Goal: Complete application form: Complete application form

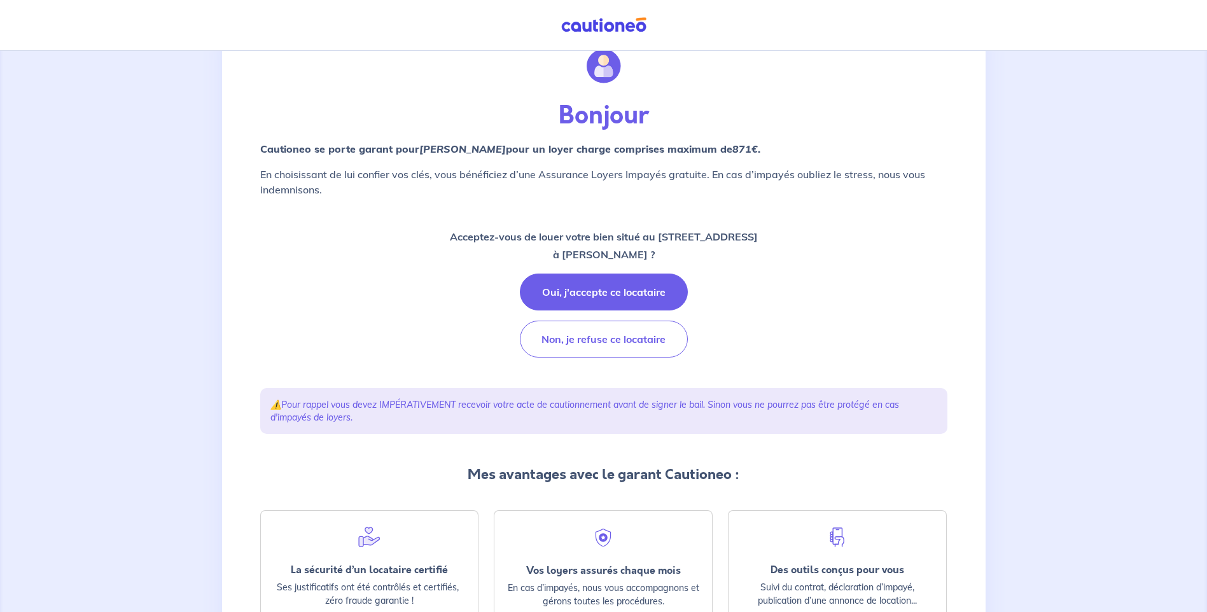
scroll to position [127, 0]
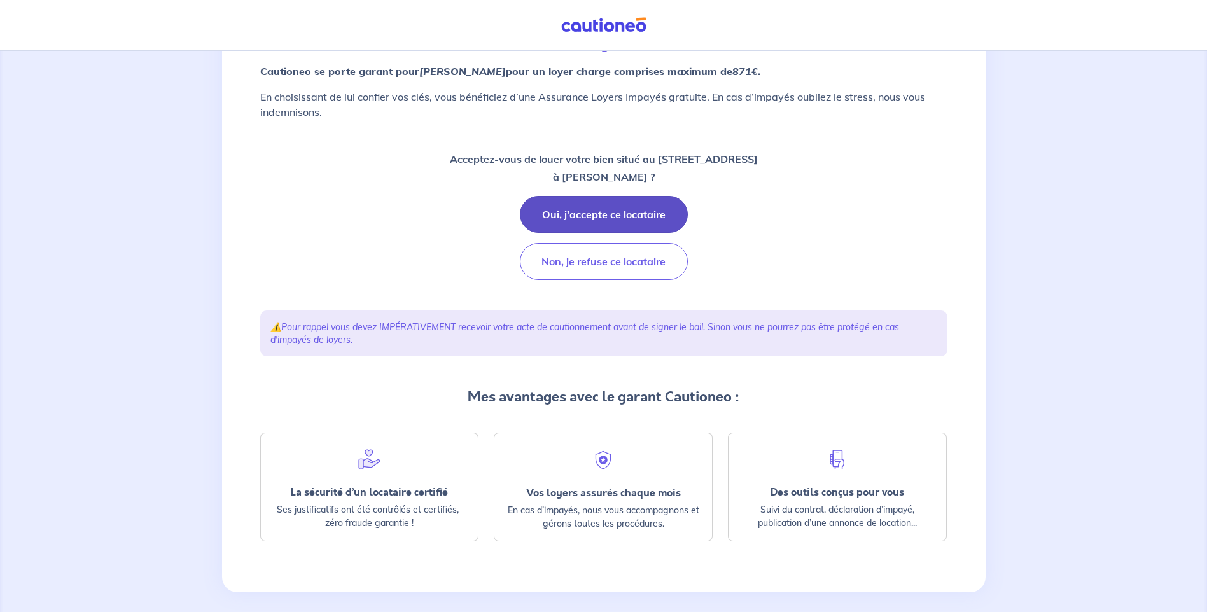
click at [594, 215] on button "Oui, j'accepte ce locataire" at bounding box center [604, 214] width 168 height 37
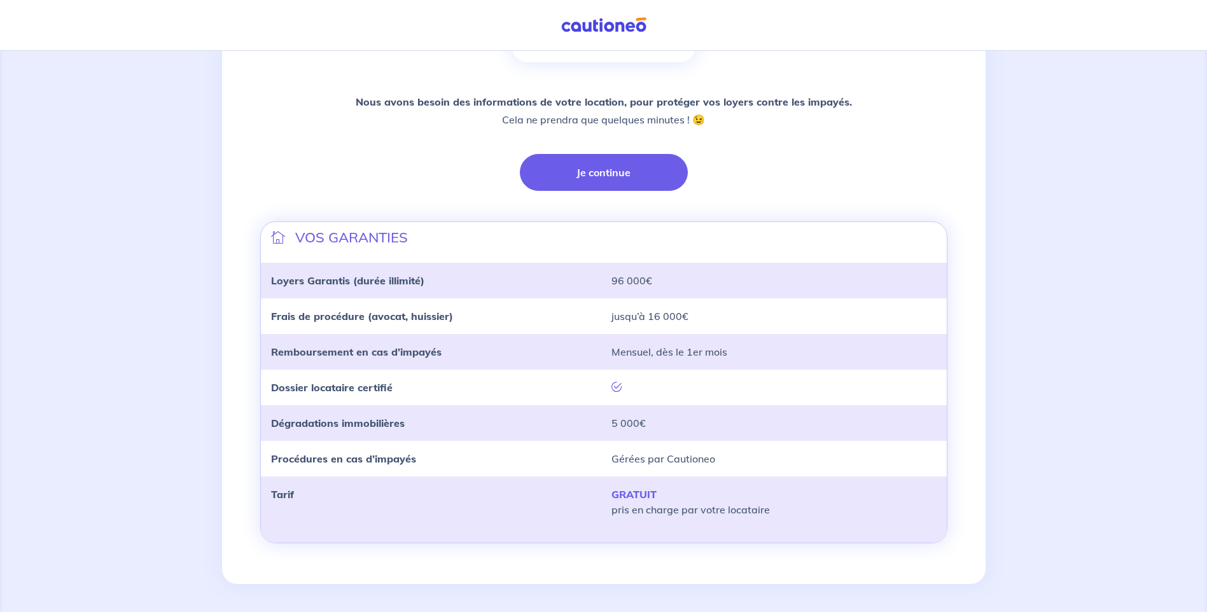
scroll to position [271, 0]
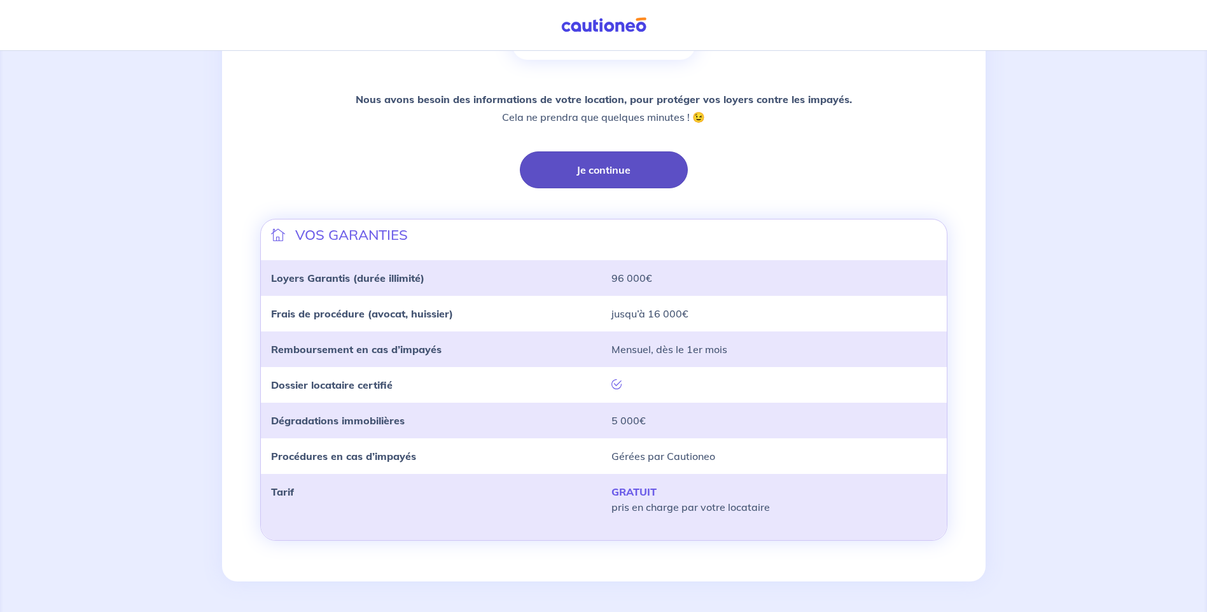
click at [610, 174] on button "Je continue" at bounding box center [604, 169] width 168 height 37
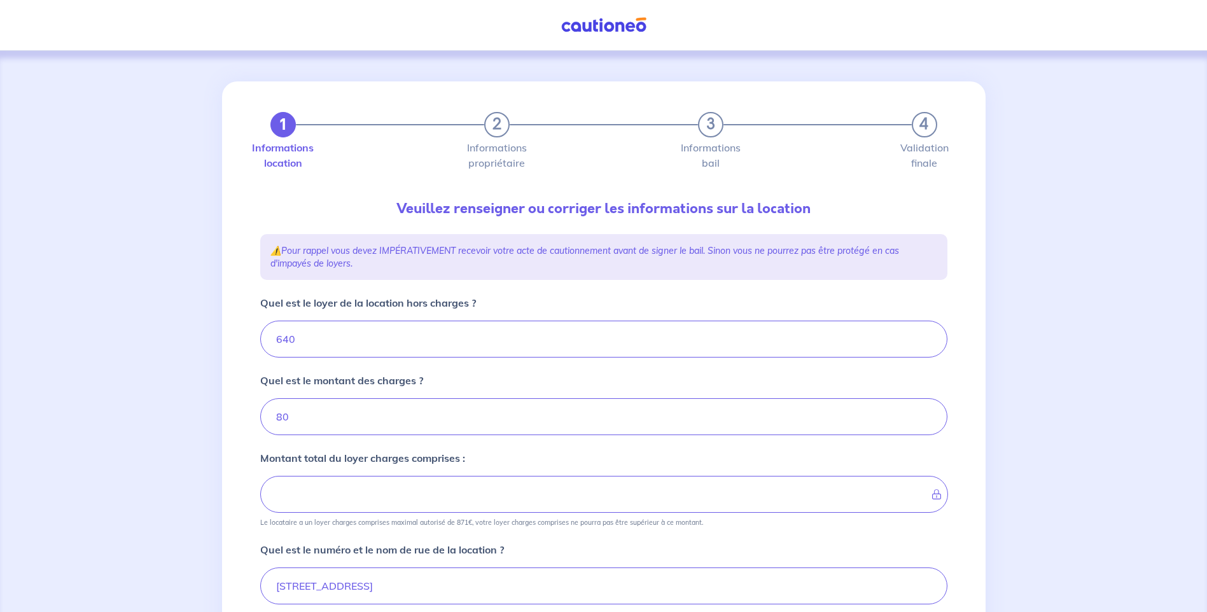
type input "720"
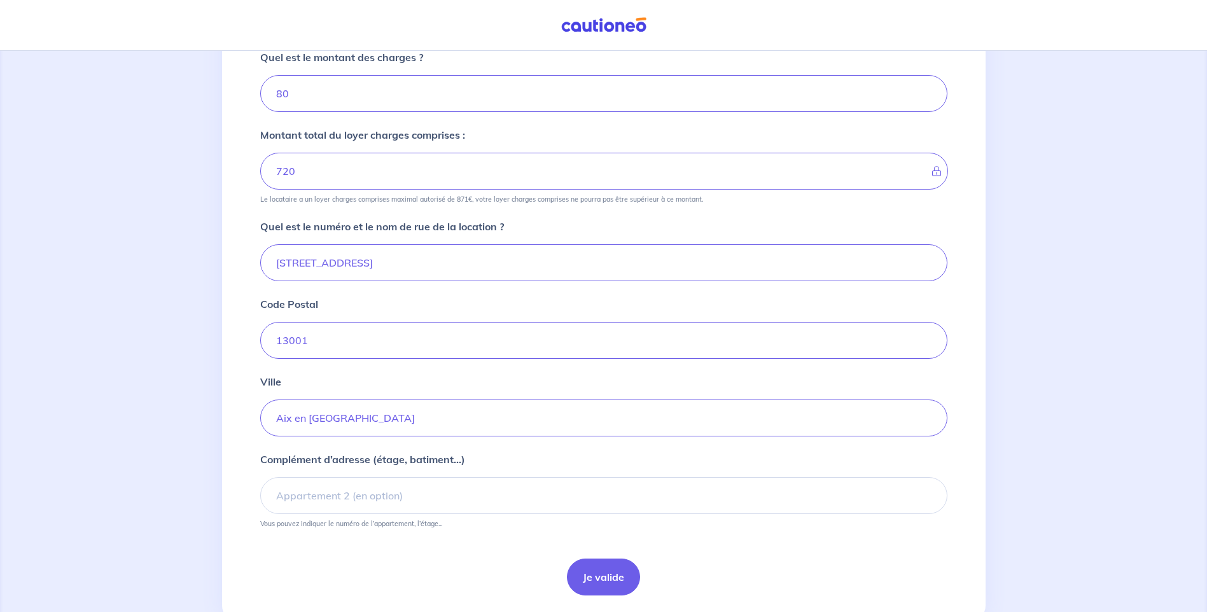
scroll to position [235, 0]
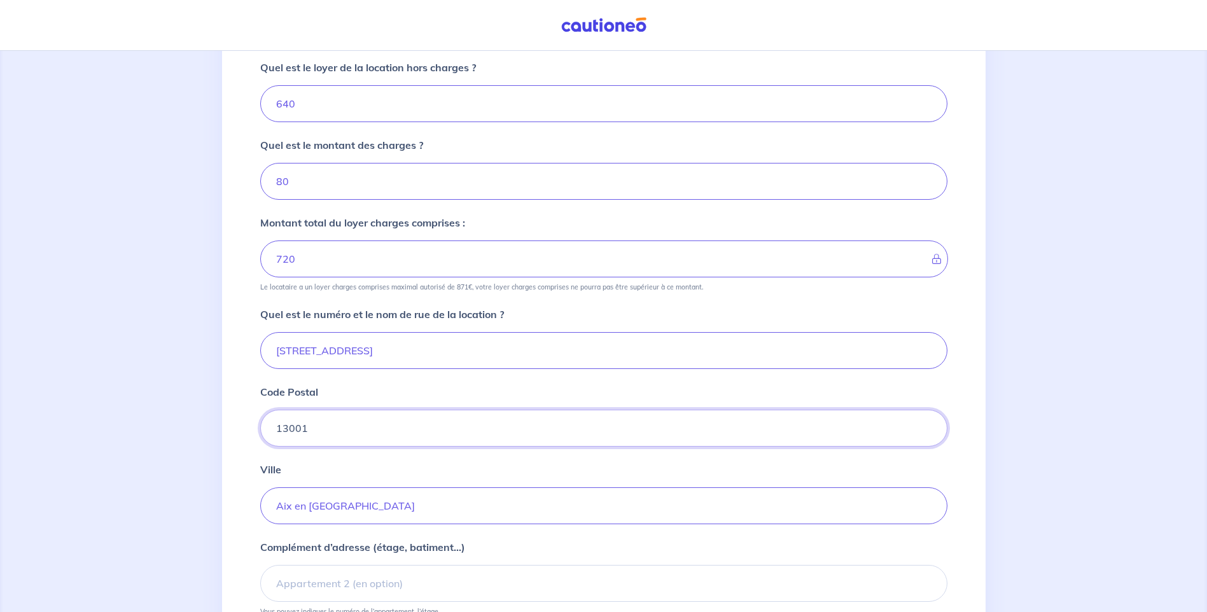
click at [320, 428] on input "13001" at bounding box center [603, 428] width 687 height 37
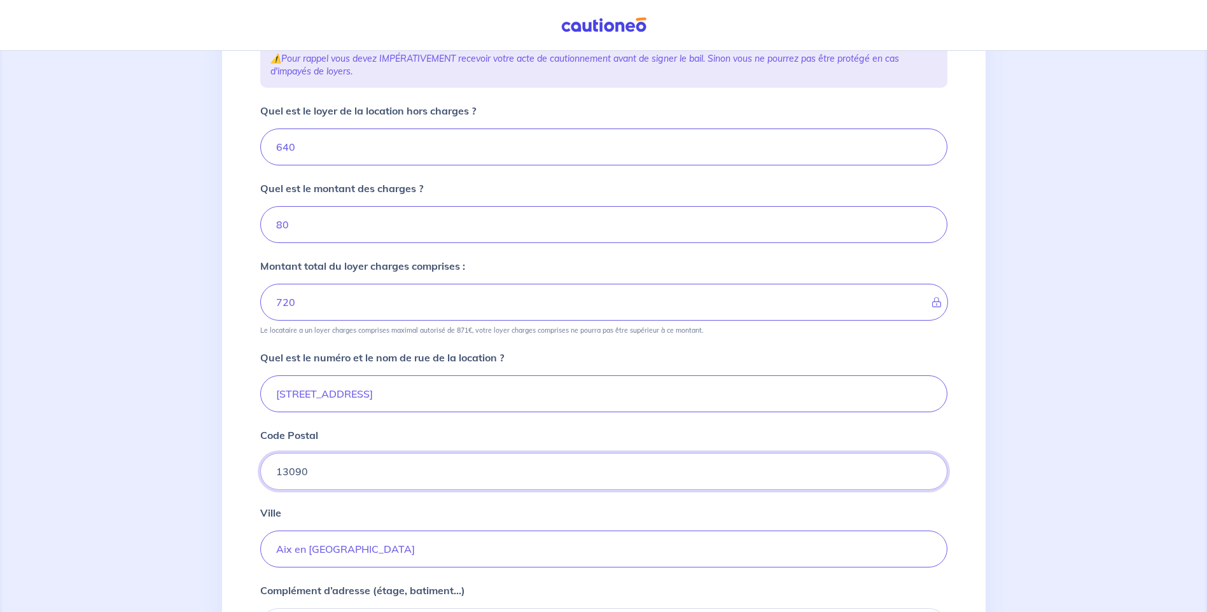
scroll to position [172, 0]
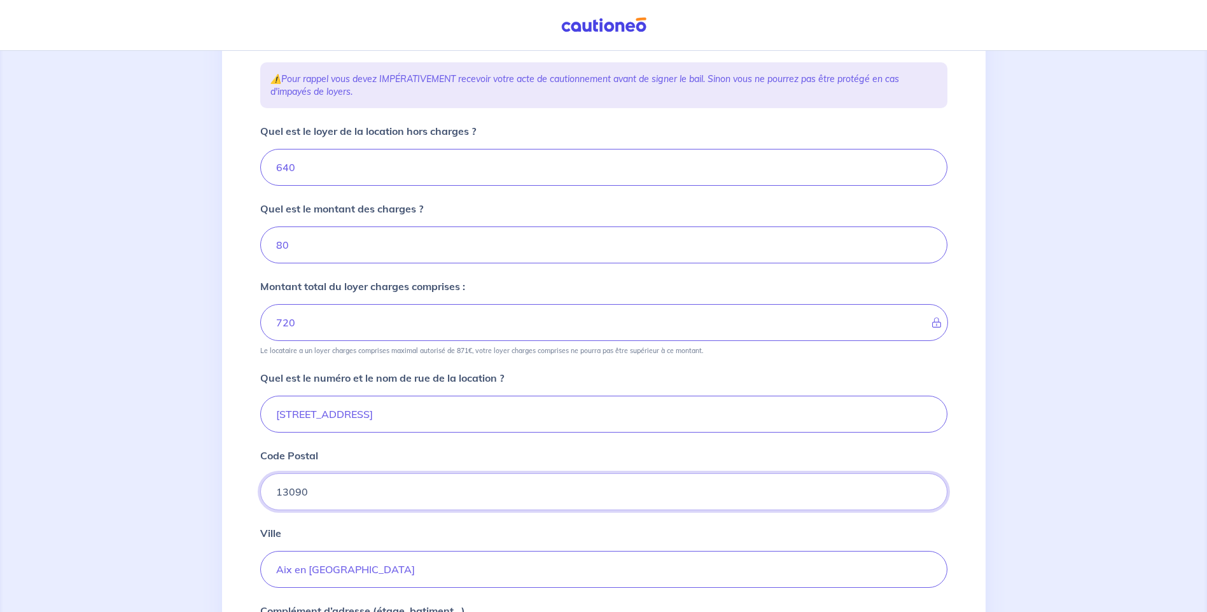
type input "13090"
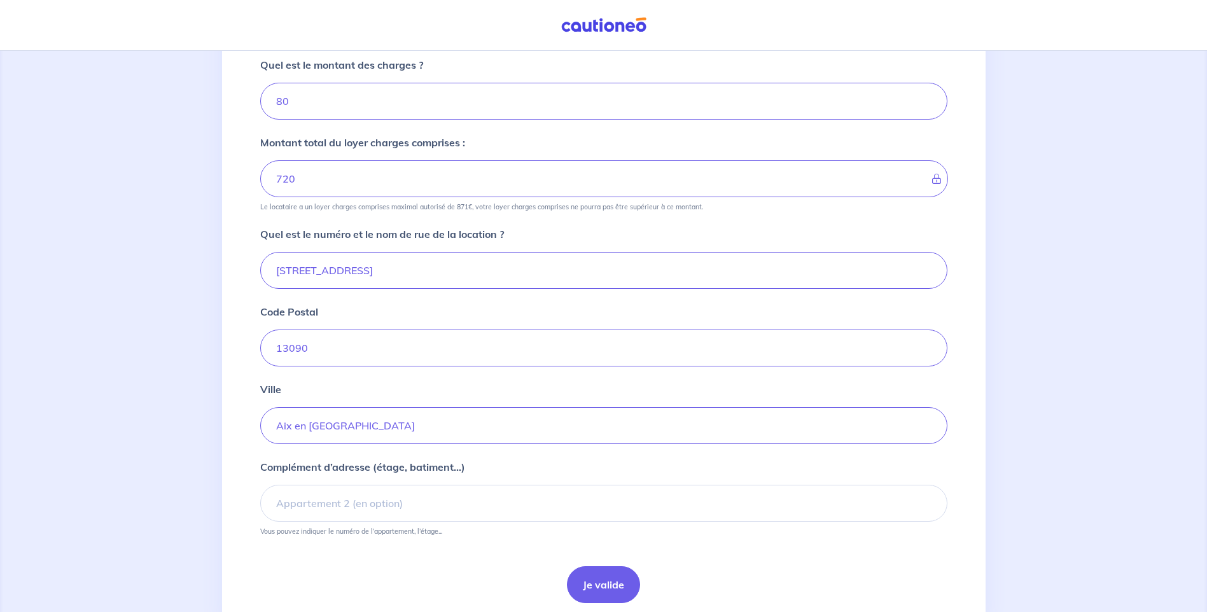
scroll to position [363, 0]
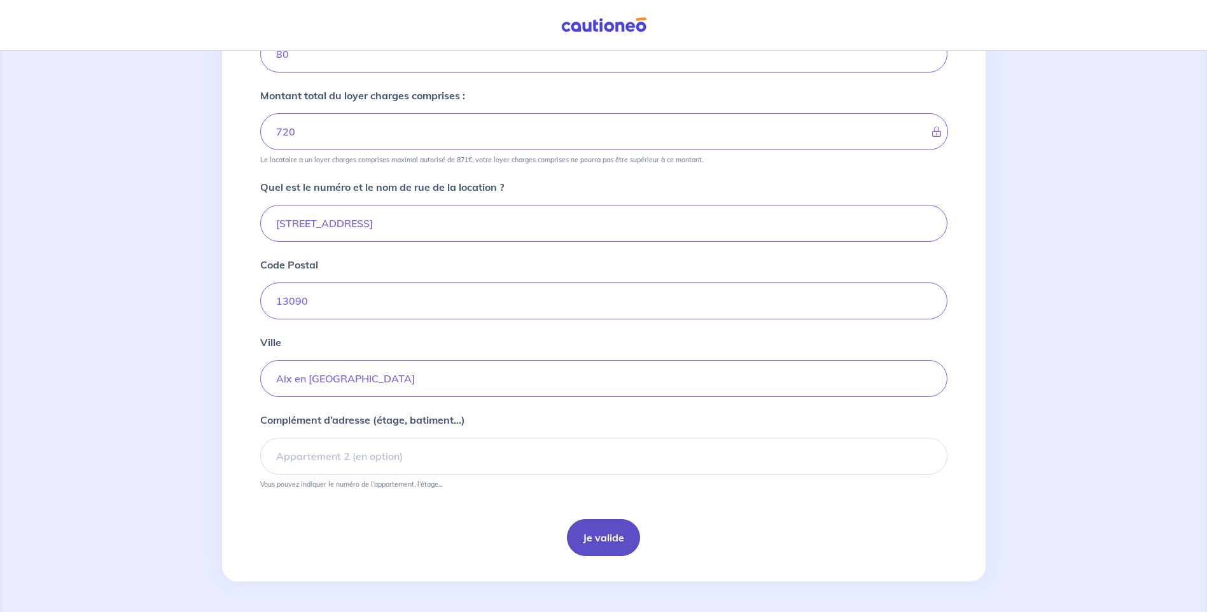
click at [602, 540] on button "Je valide" at bounding box center [603, 537] width 73 height 37
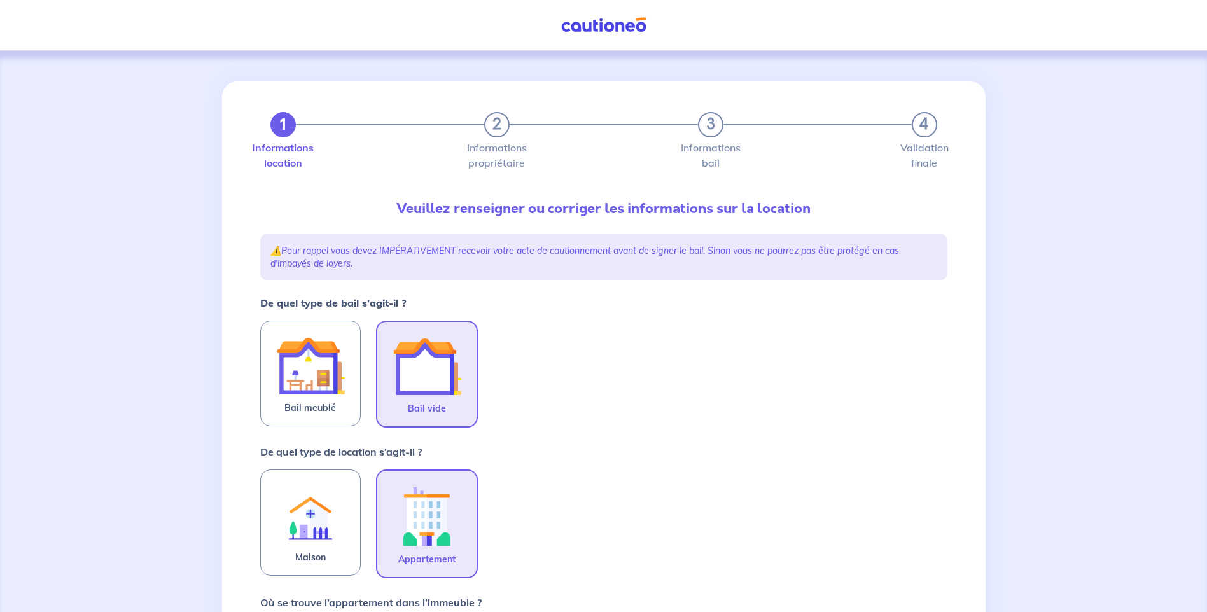
click at [438, 389] on img at bounding box center [427, 366] width 69 height 69
click at [0, 0] on input "Bail vide" at bounding box center [0, 0] width 0 height 0
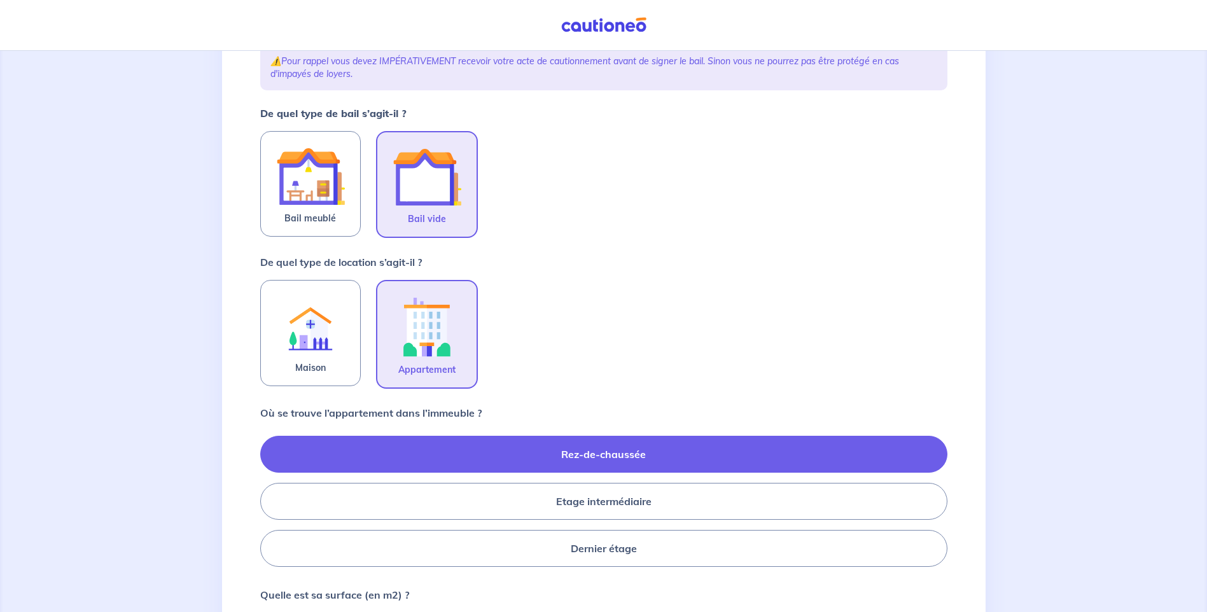
scroll to position [191, 0]
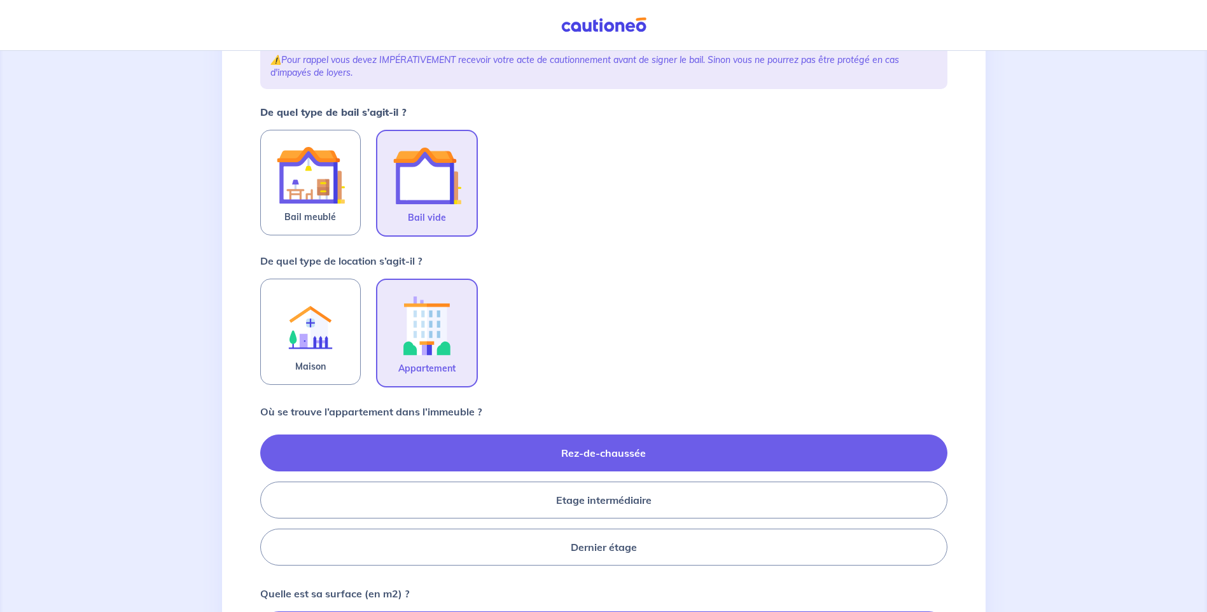
click at [552, 456] on label "Rez-de-chaussée" at bounding box center [603, 453] width 687 height 37
click at [268, 496] on input "Rez-de-chaussée" at bounding box center [264, 500] width 8 height 8
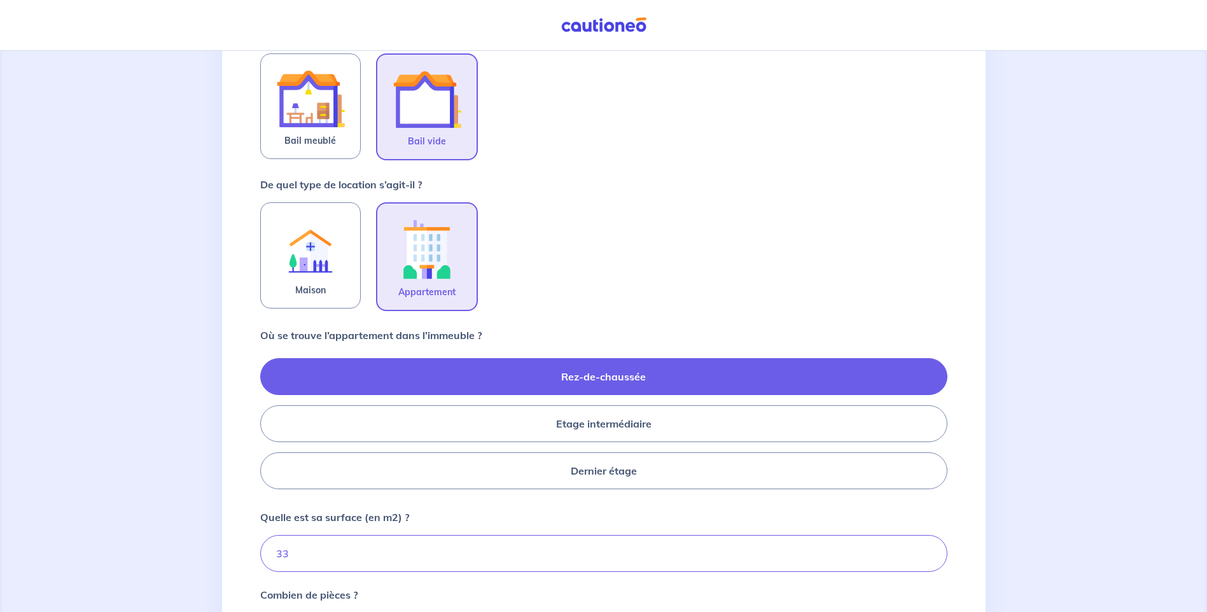
scroll to position [382, 0]
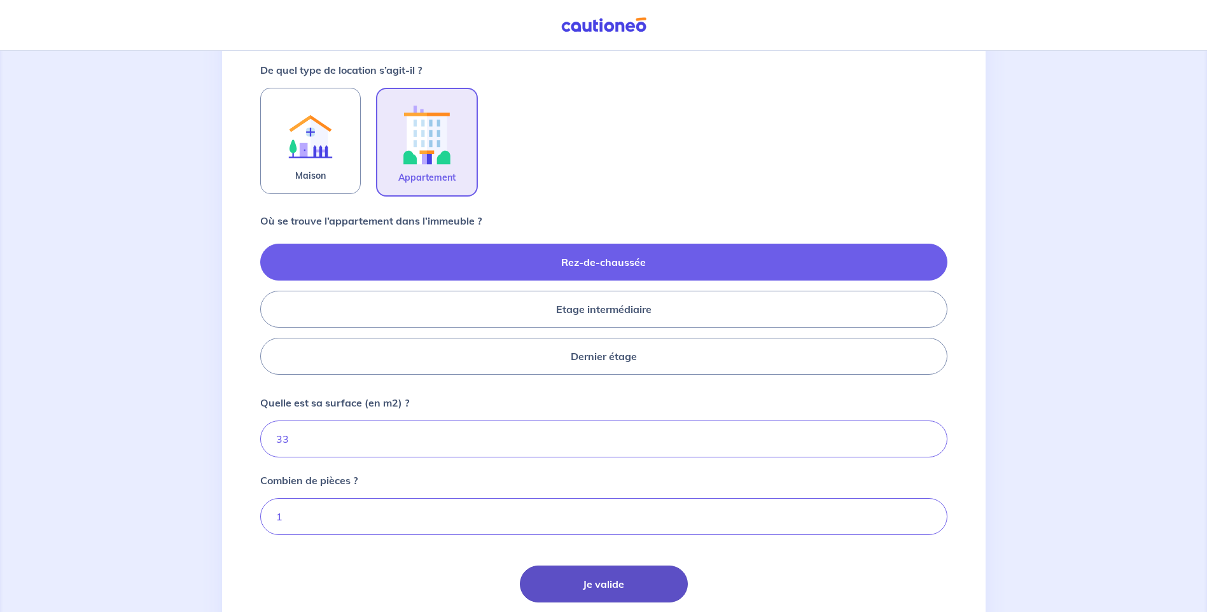
click at [573, 584] on button "Je valide" at bounding box center [604, 584] width 168 height 37
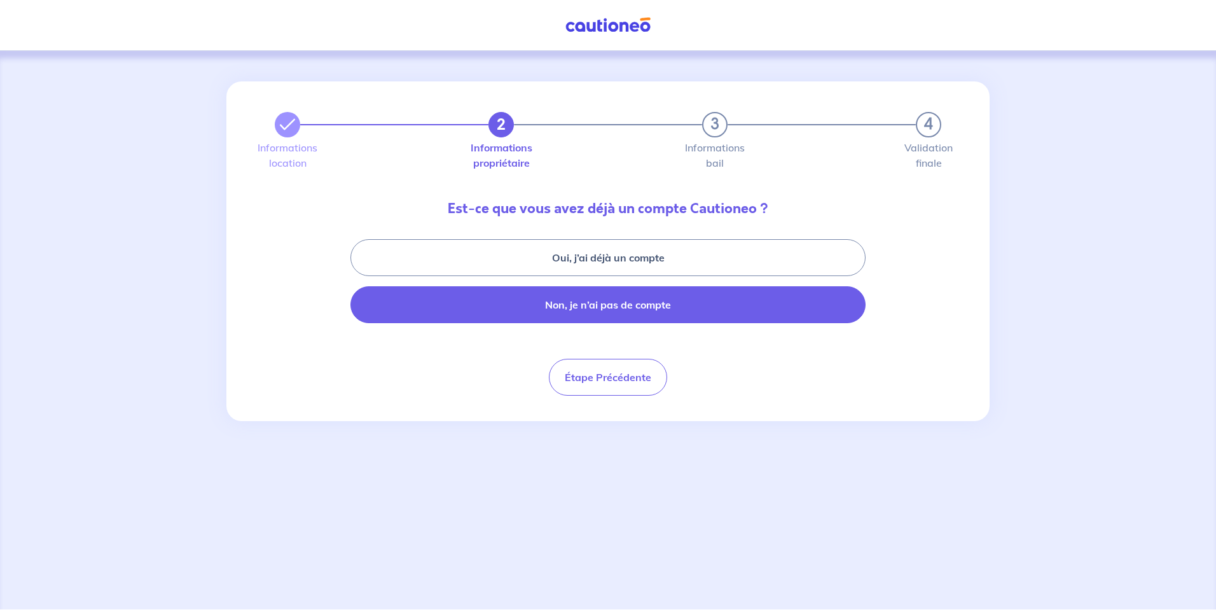
click at [597, 312] on button "Non, je n’ai pas de compte" at bounding box center [608, 304] width 515 height 37
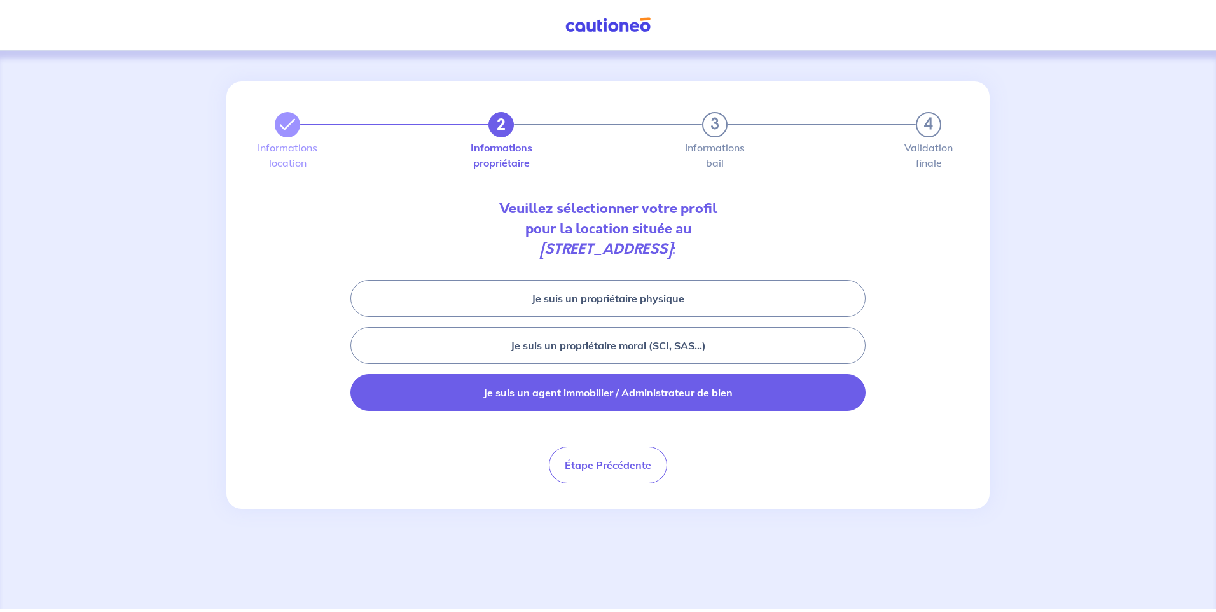
click at [582, 398] on button "Je suis un agent immobilier / Administrateur de bien" at bounding box center [608, 392] width 515 height 37
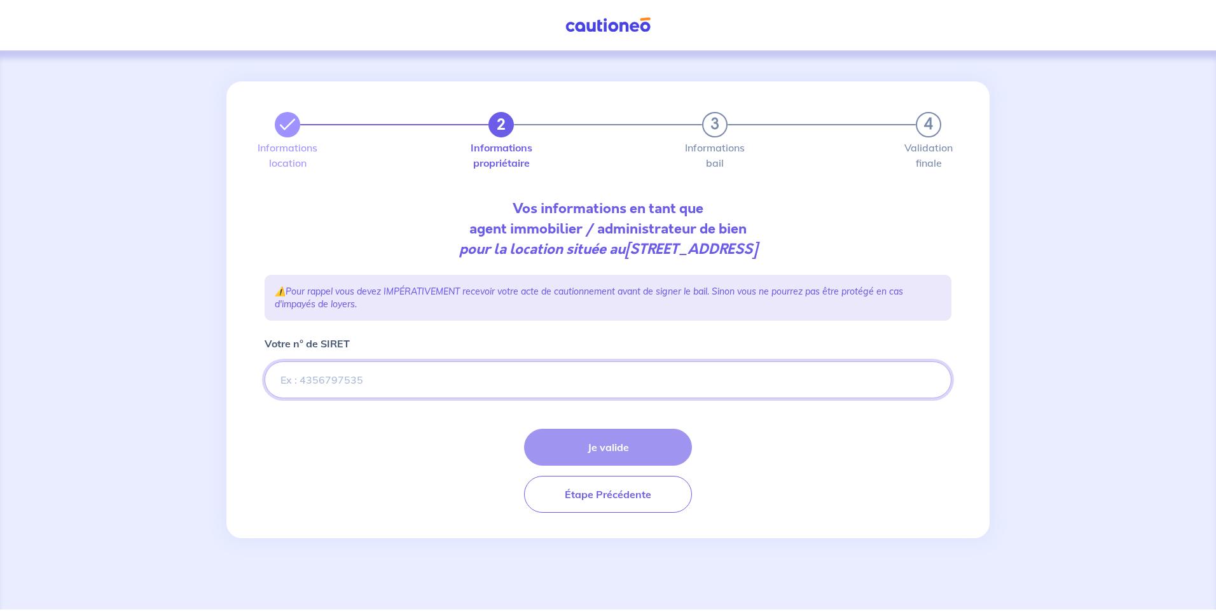
click at [368, 383] on input "Votre n° de SIRET" at bounding box center [608, 379] width 687 height 37
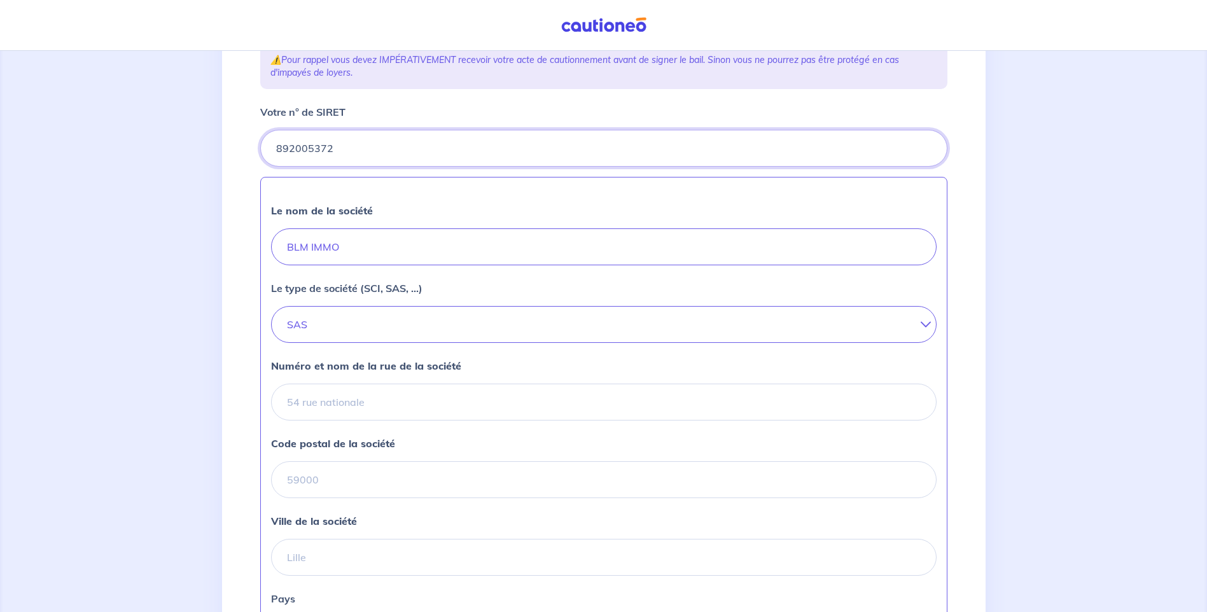
scroll to position [254, 0]
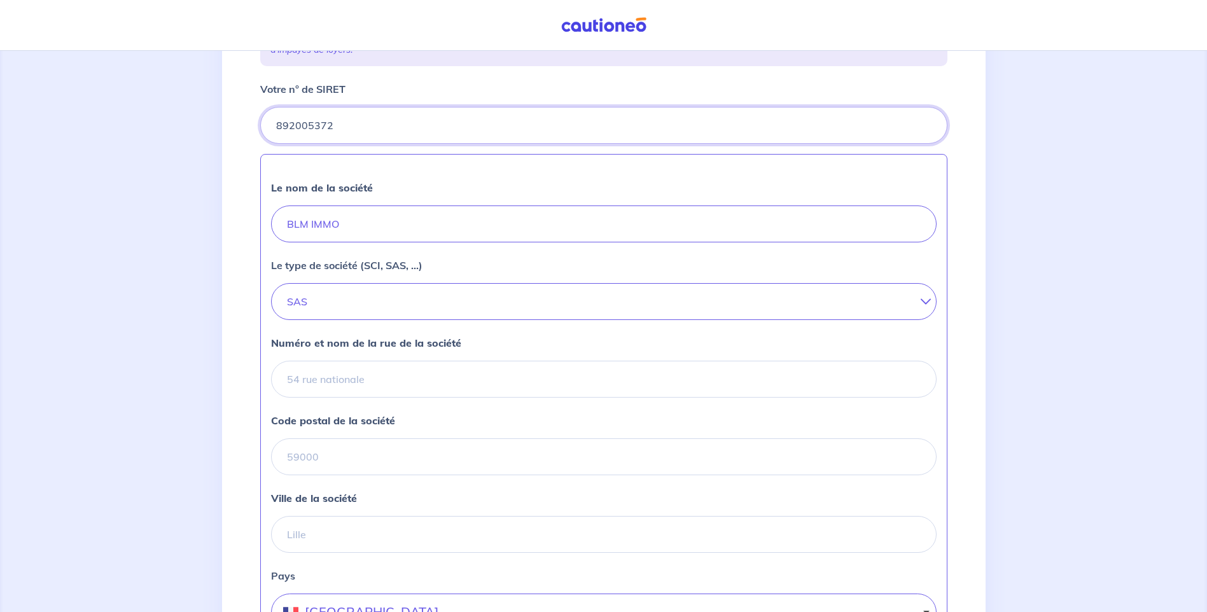
type input "892005372"
click at [389, 389] on input "Numéro et nom de la rue de la société" at bounding box center [603, 379] width 665 height 37
type input "2090 Route des Milles"
click at [564, 428] on div "Code postal de la société" at bounding box center [603, 444] width 665 height 62
click at [356, 460] on input "Code postal de la société" at bounding box center [603, 456] width 665 height 37
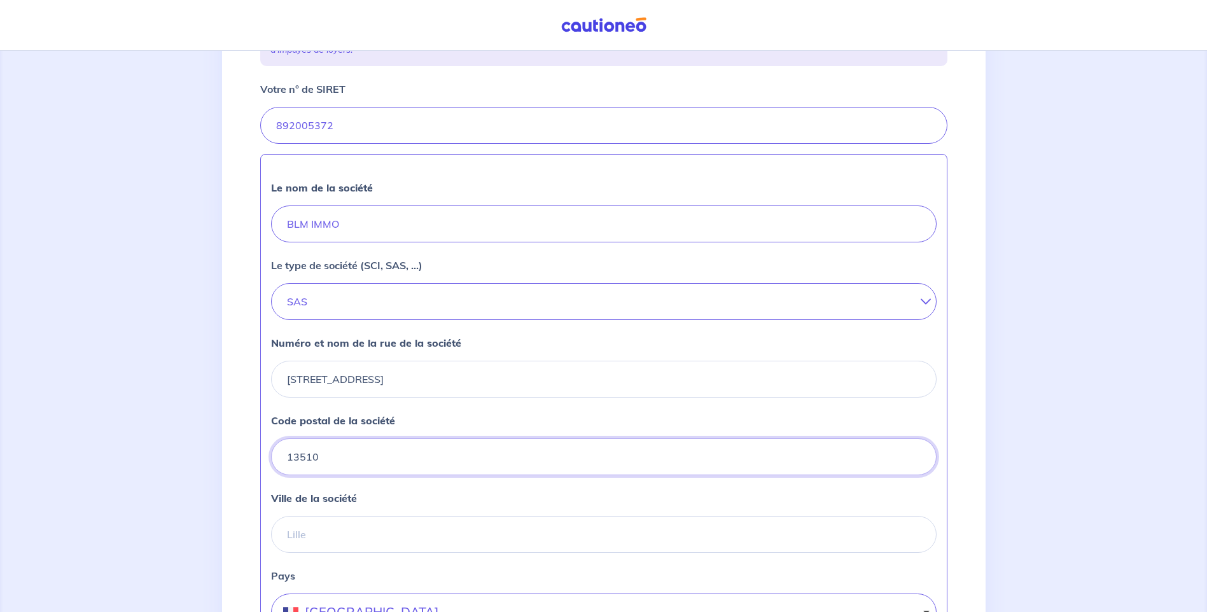
type input "13510"
click at [604, 413] on div "Le nom de la société BLM IMMO Le type de société (SCI, SAS, ...) SAS SARL EURL …" at bounding box center [603, 403] width 687 height 498
click at [359, 531] on input "Ville de la société" at bounding box center [603, 534] width 665 height 37
type input "e"
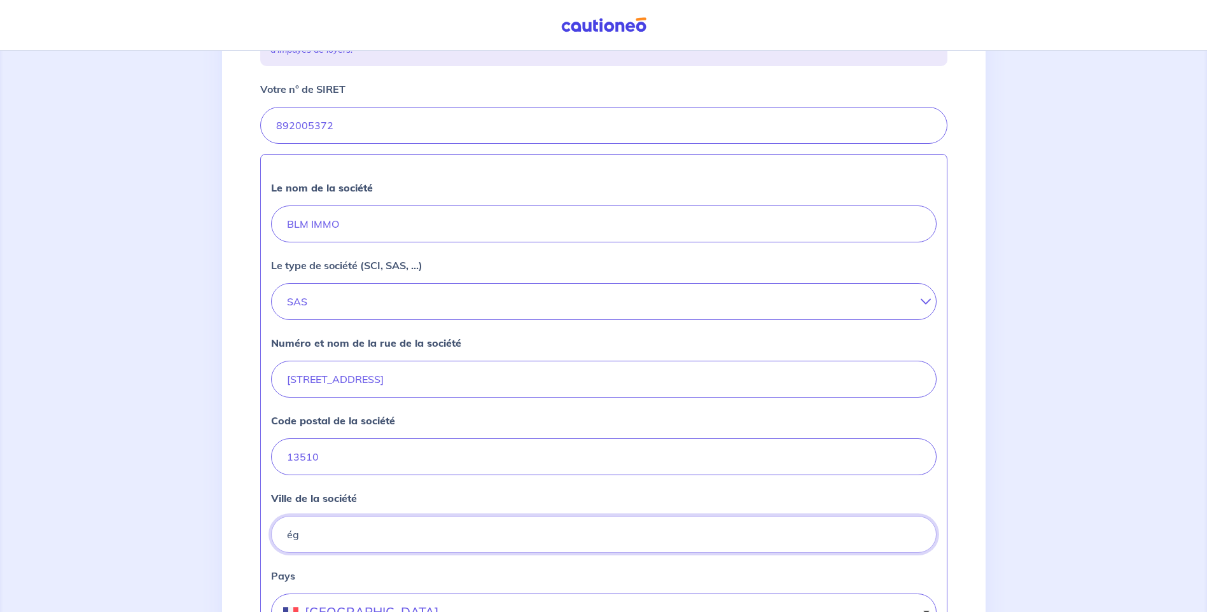
type input "é"
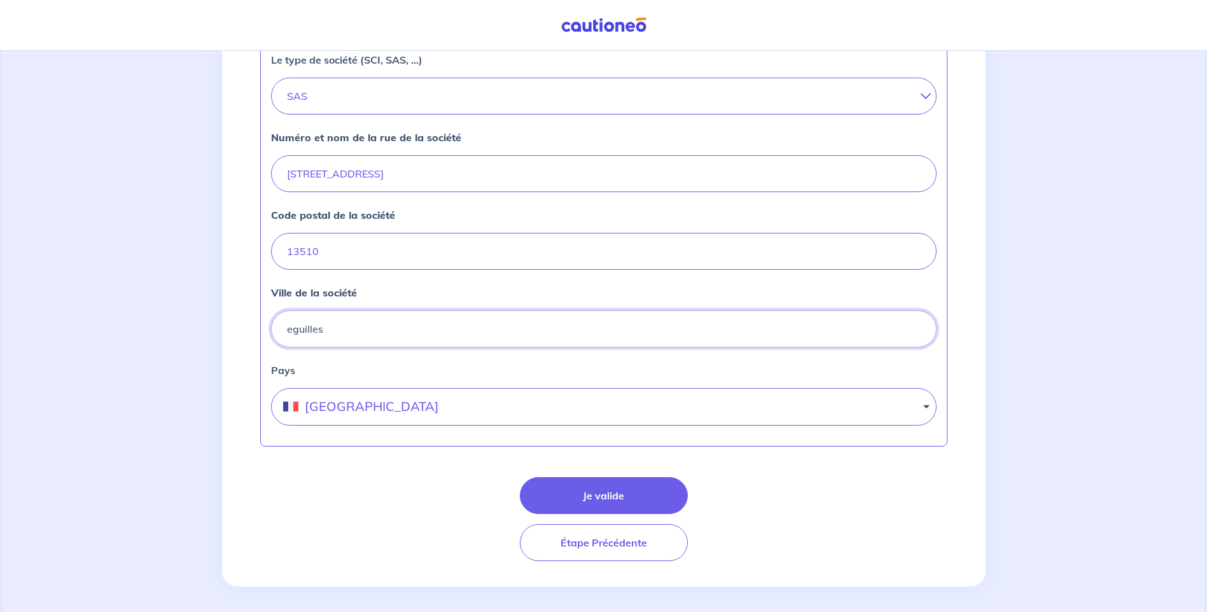
scroll to position [465, 0]
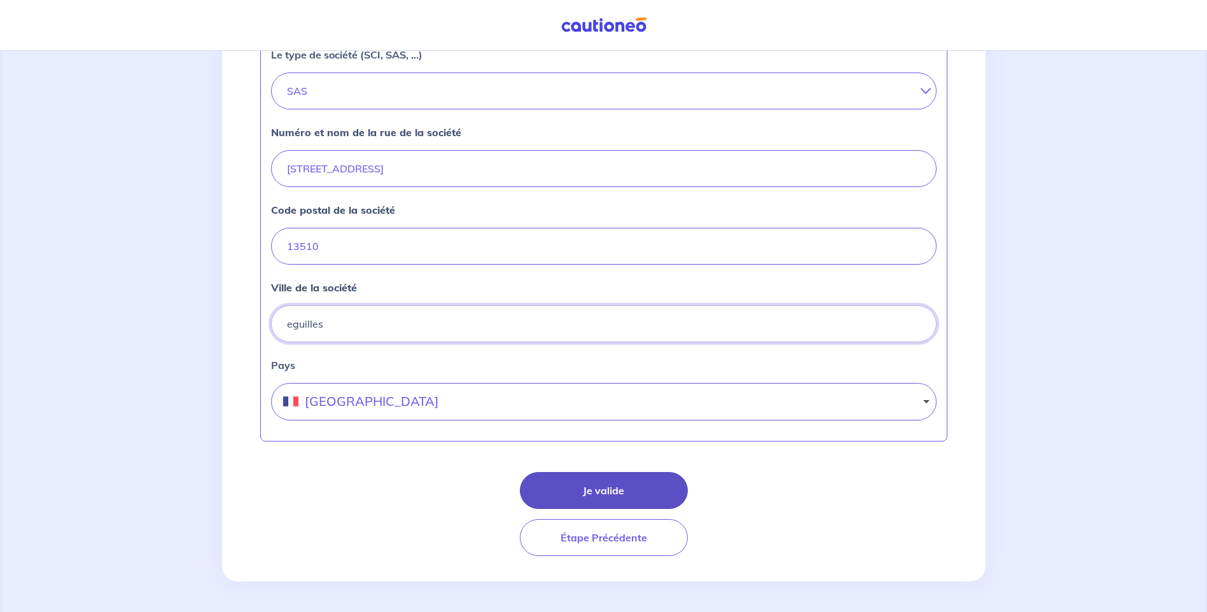
type input "eguilles"
click at [622, 485] on button "Je valide" at bounding box center [604, 490] width 168 height 37
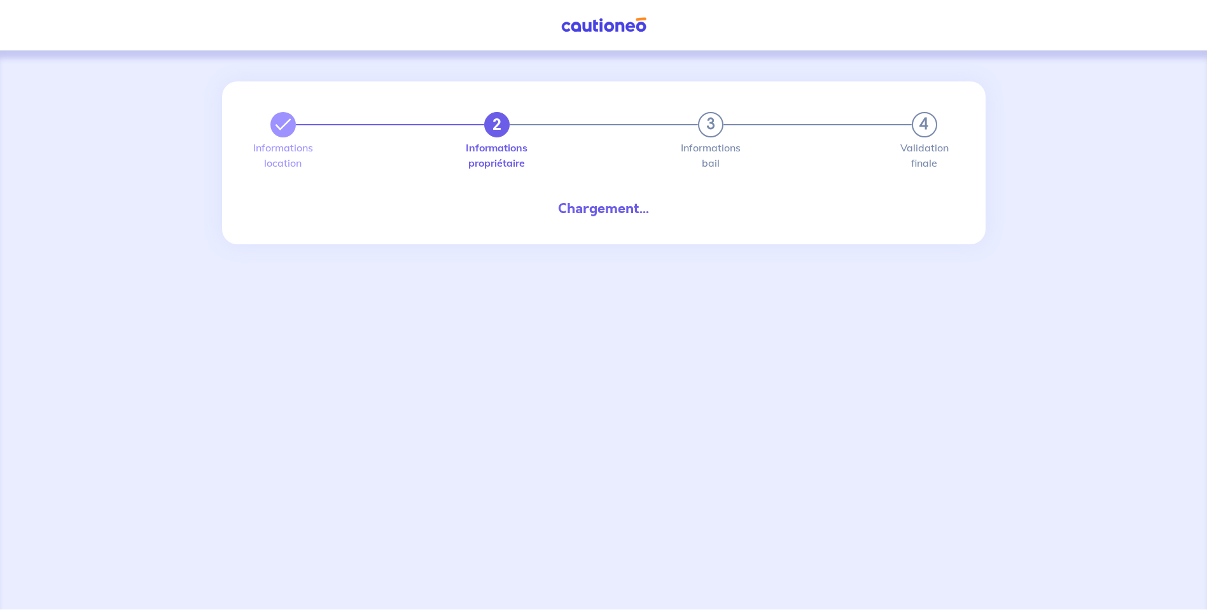
select select "FR"
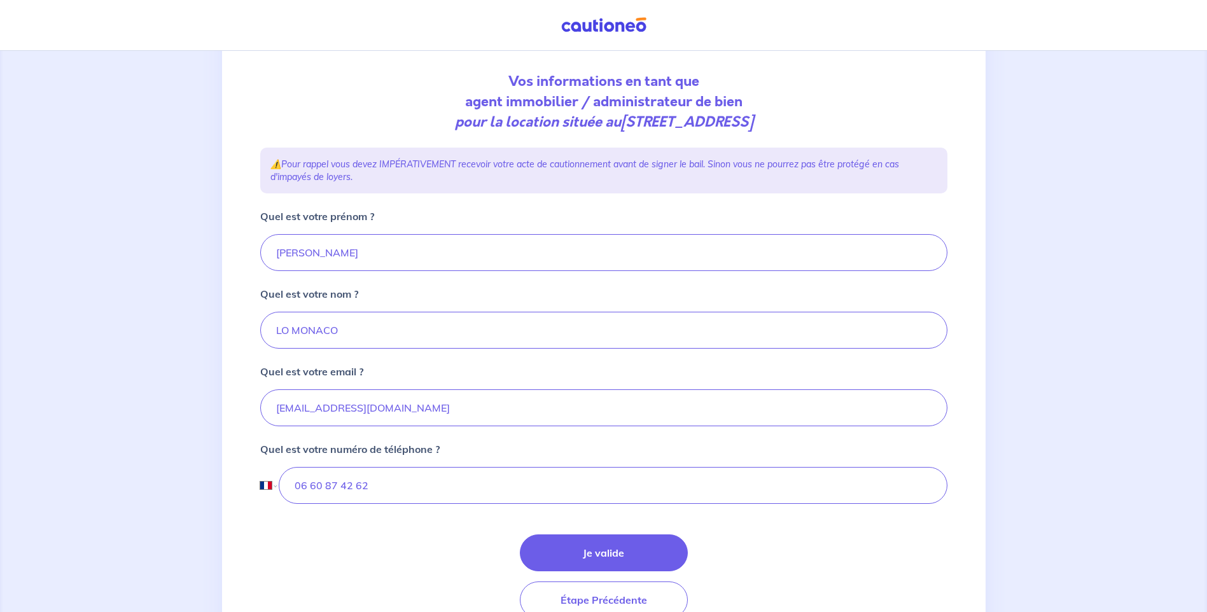
scroll to position [190, 0]
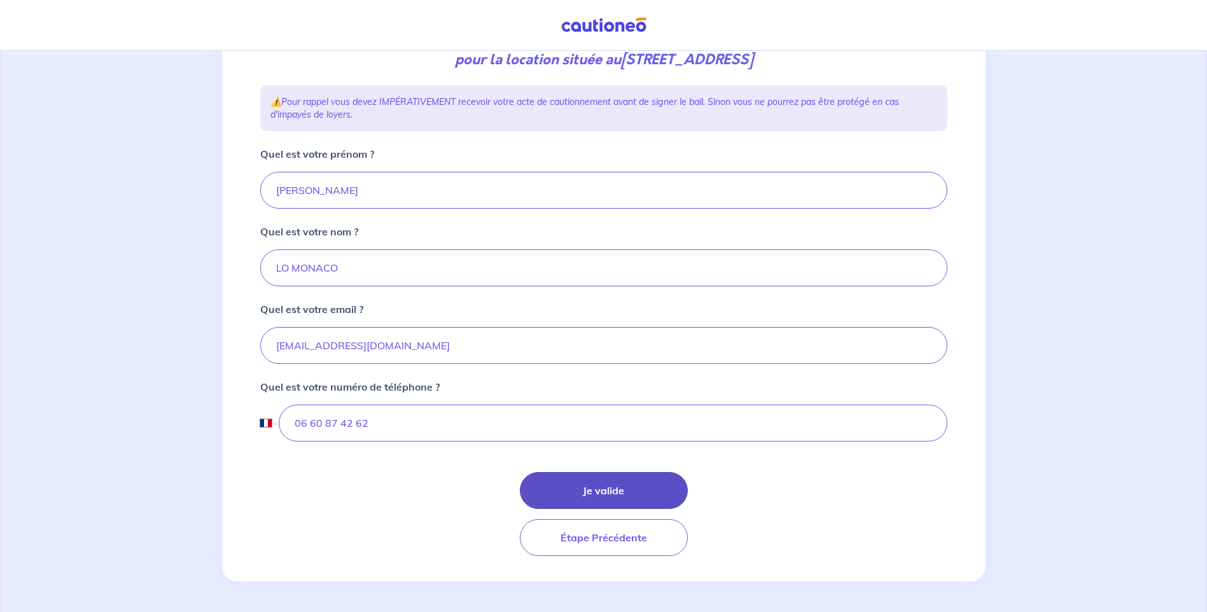
click at [588, 494] on button "Je valide" at bounding box center [604, 490] width 168 height 37
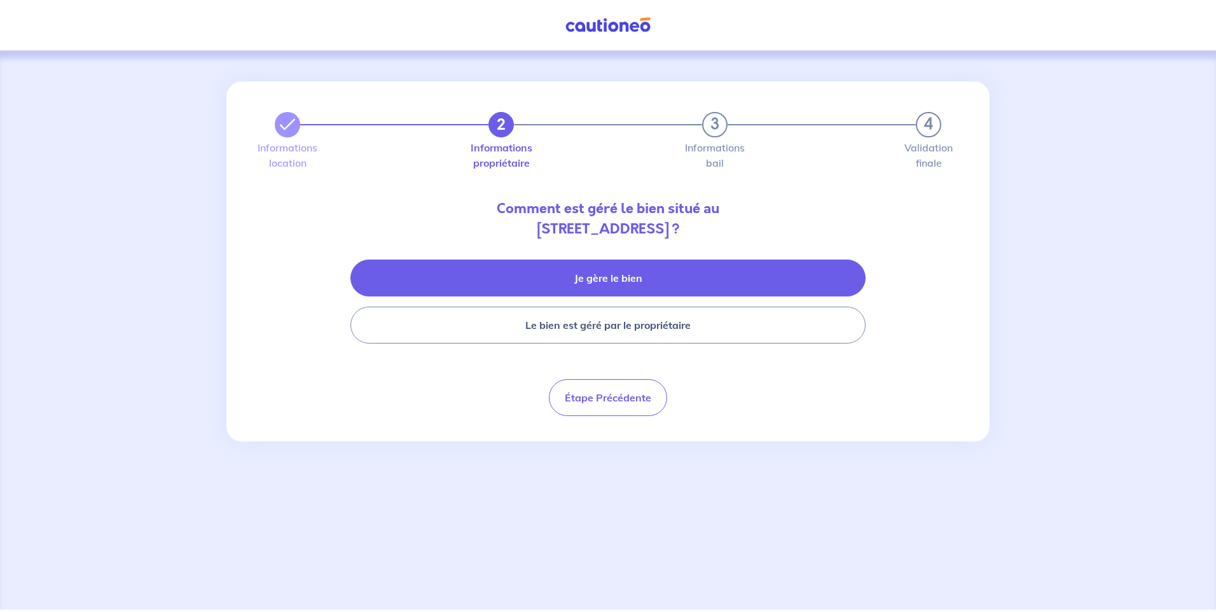
click at [602, 280] on button "Je gère le bien" at bounding box center [608, 278] width 515 height 37
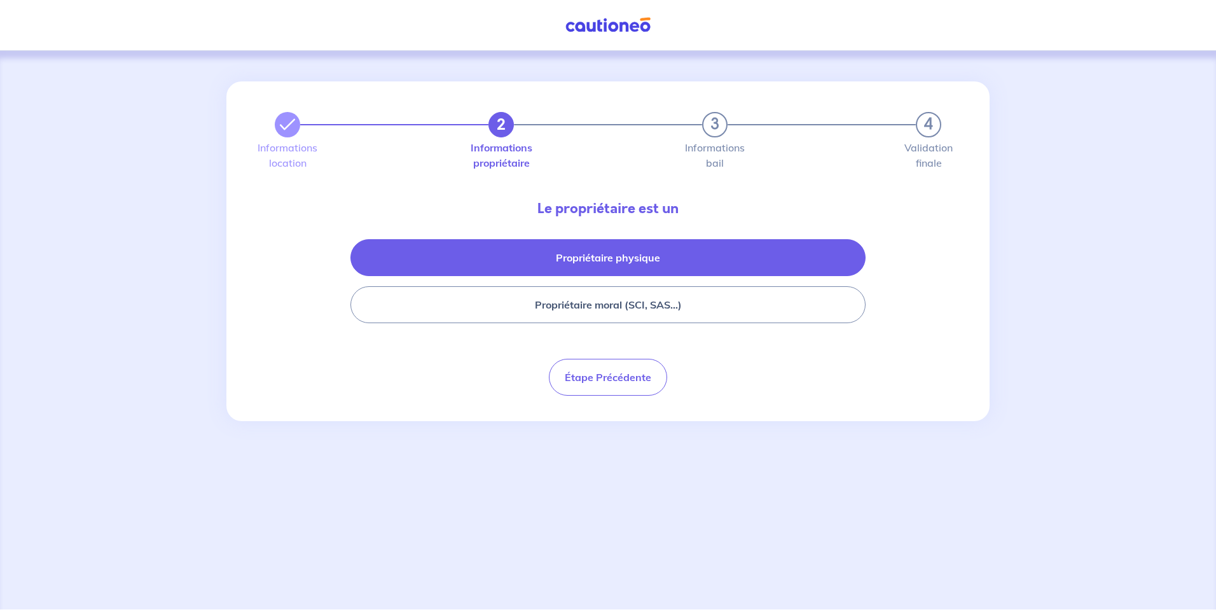
click at [651, 258] on button "Propriétaire physique" at bounding box center [608, 257] width 515 height 37
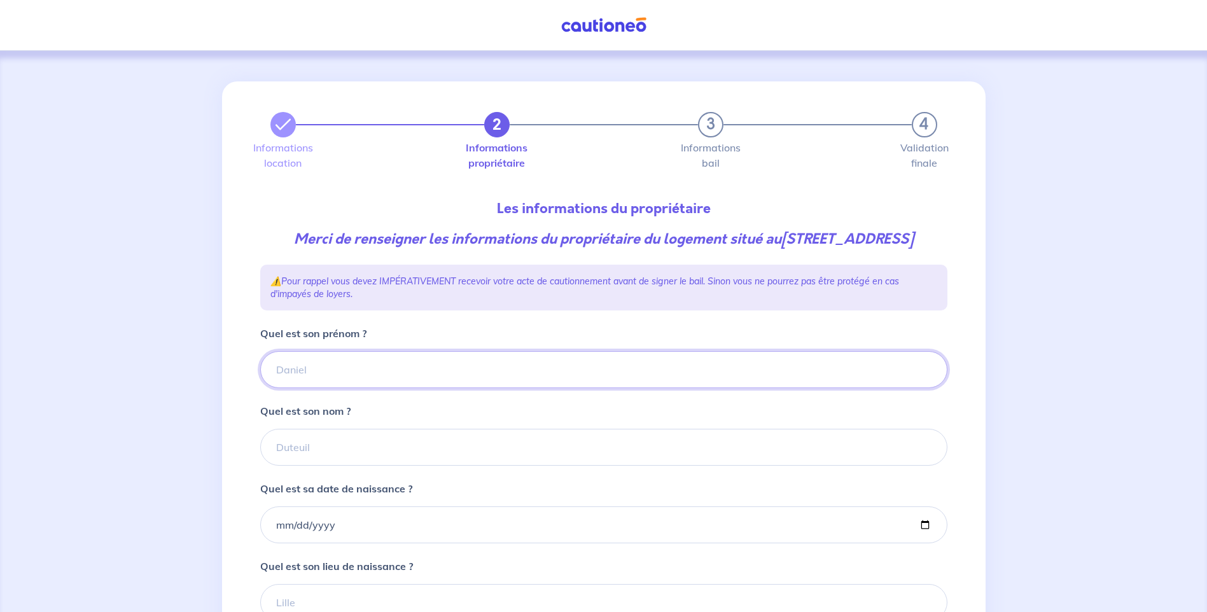
click at [343, 388] on input "Quel est son prénom ?" at bounding box center [603, 369] width 687 height 37
type input "eric"
click at [347, 466] on input "Quel est son nom ?" at bounding box center [603, 447] width 687 height 37
type input "montagne"
click at [347, 543] on input "Quel est sa date de naissance ?" at bounding box center [603, 524] width 687 height 37
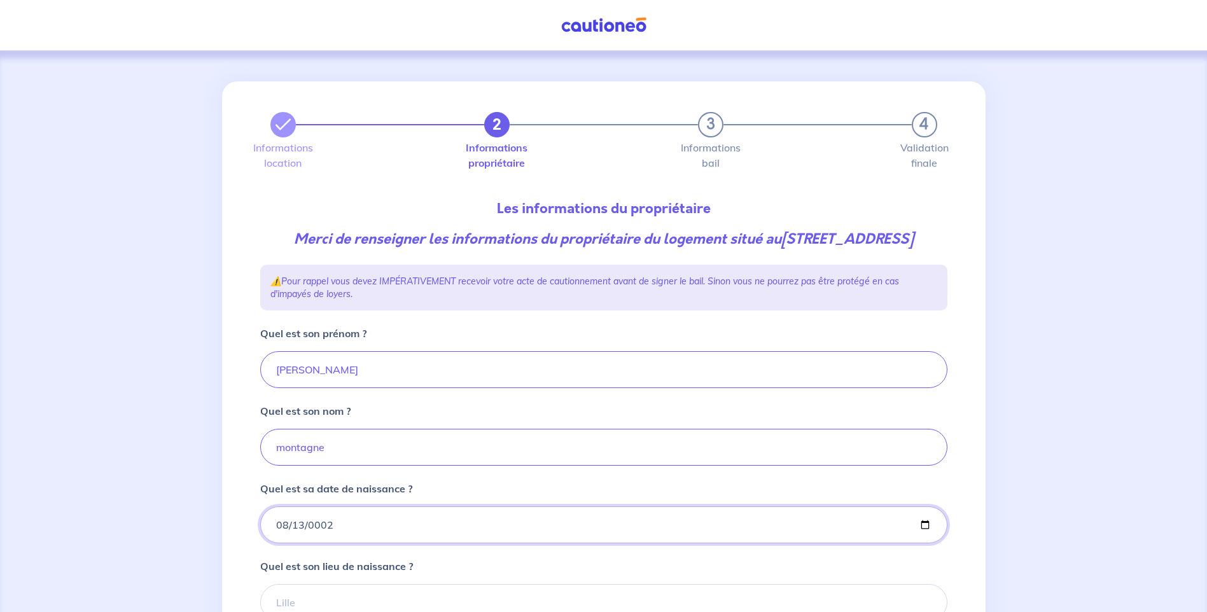
type input "0020-08-13"
type input "1973-08-13"
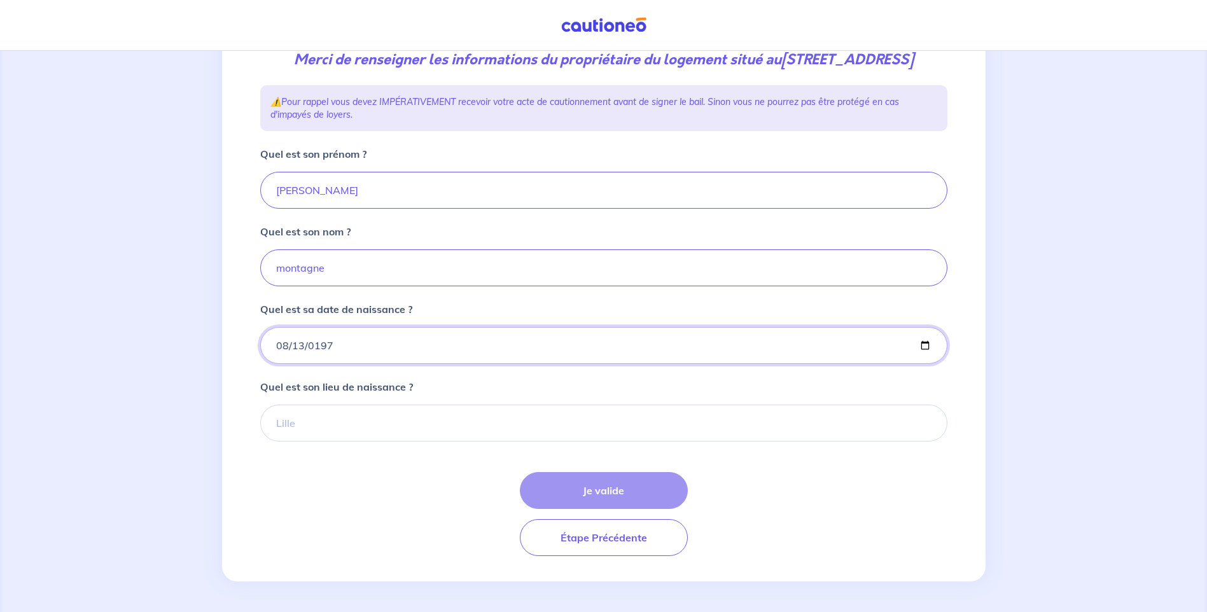
scroll to position [191, 0]
click at [363, 431] on input "Quel est son lieu de naissance ?" at bounding box center [603, 423] width 687 height 37
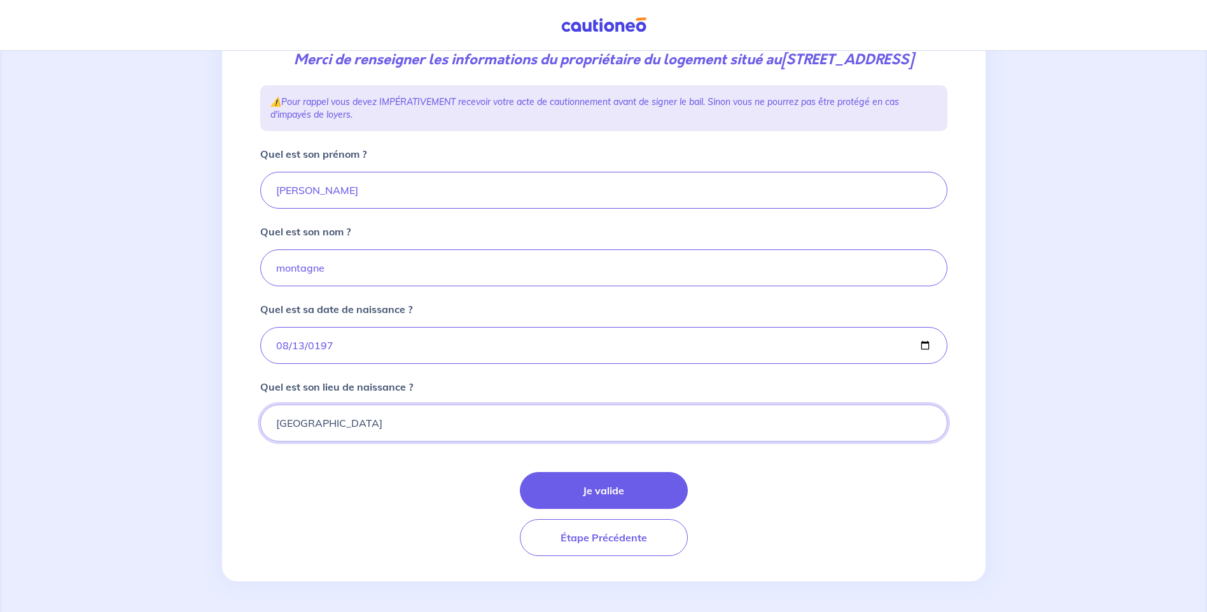
type input "marseille"
click at [649, 498] on button "Je valide" at bounding box center [604, 490] width 168 height 37
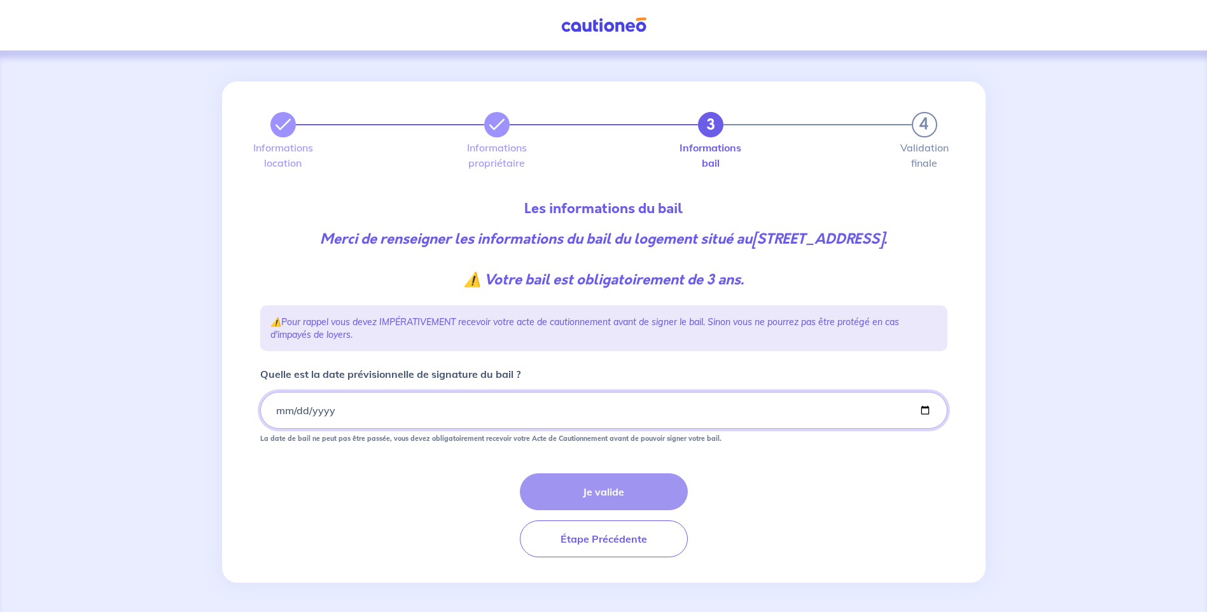
click at [403, 424] on input "Quelle est la date prévisionnelle de signature du bail ?" at bounding box center [603, 410] width 687 height 37
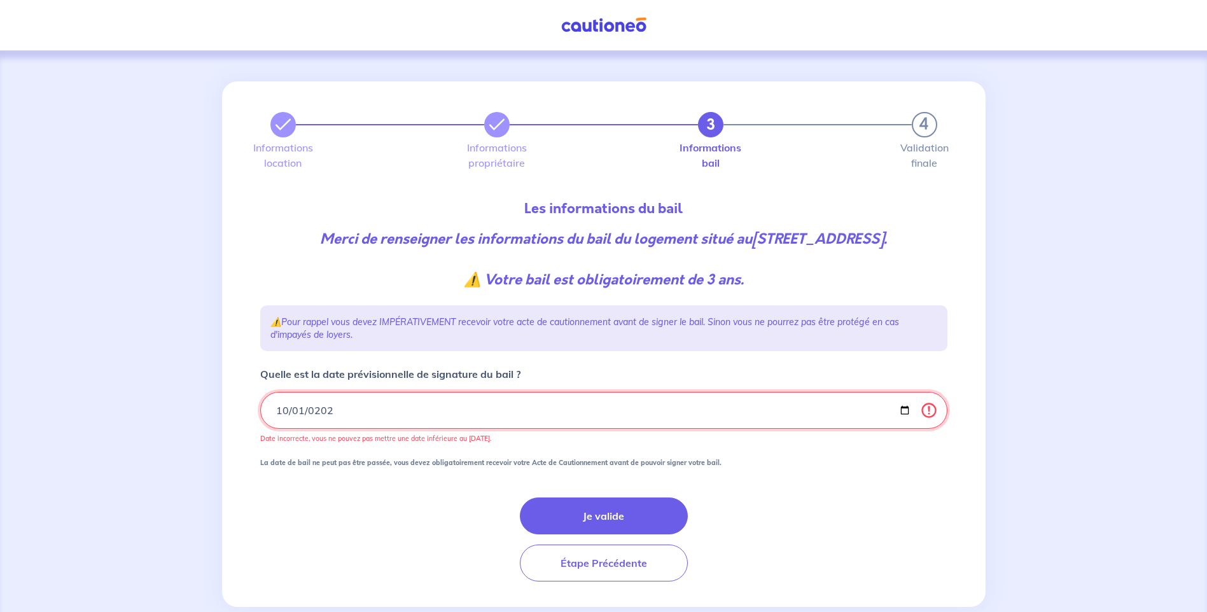
type input "2025-10-01"
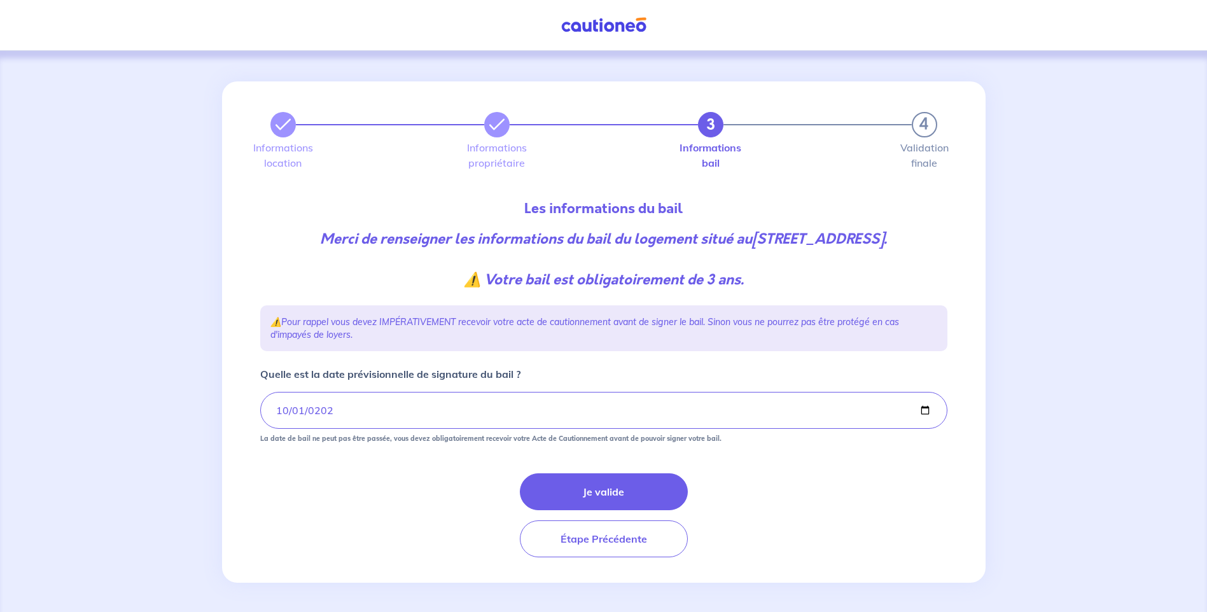
click at [429, 506] on div "Je valide Étape Précédente" at bounding box center [603, 515] width 687 height 84
click at [616, 510] on button "Je valide" at bounding box center [604, 491] width 168 height 37
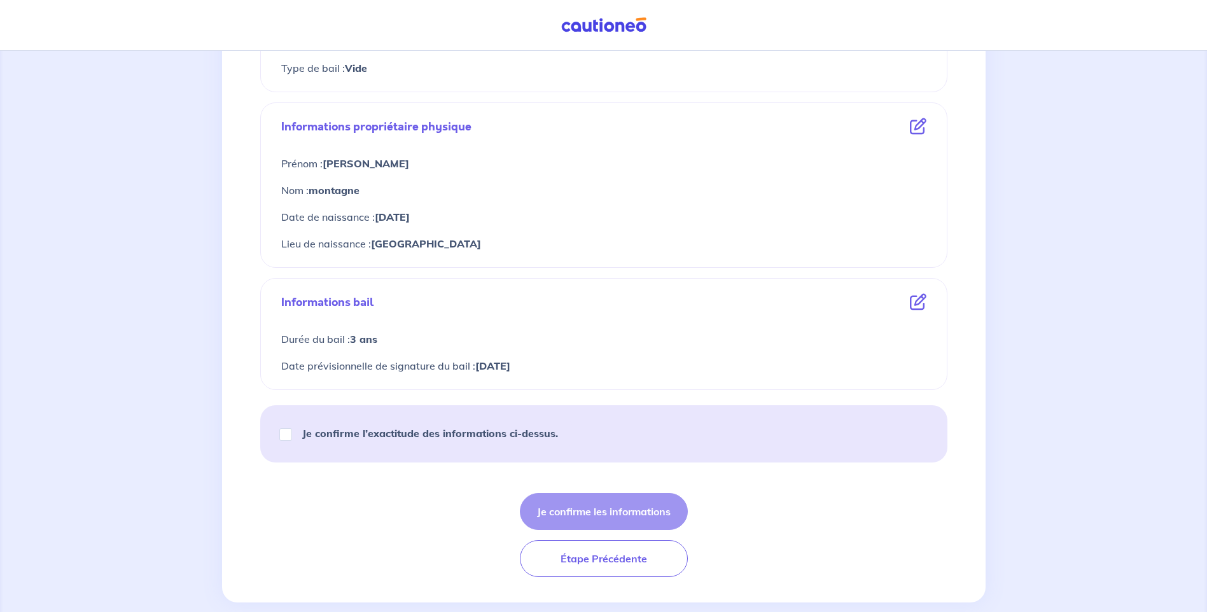
scroll to position [426, 0]
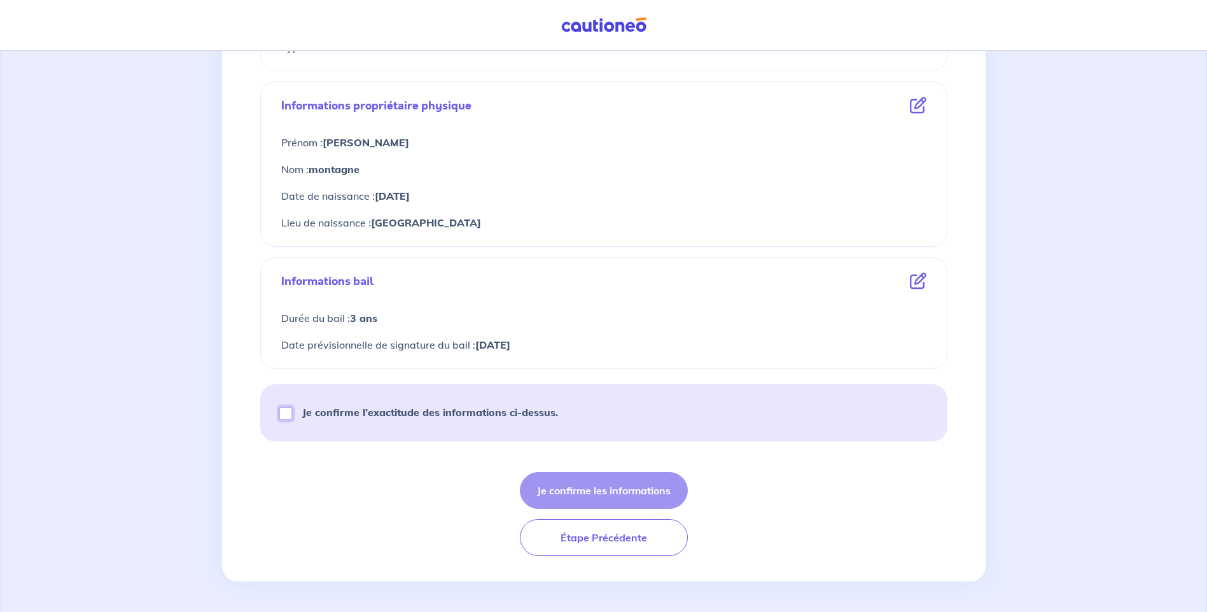
click at [284, 410] on input "Je confirme l’exactitude des informations ci-dessus." at bounding box center [285, 413] width 13 height 13
checkbox input "true"
click at [636, 490] on button "Je confirme les informations" at bounding box center [604, 490] width 168 height 37
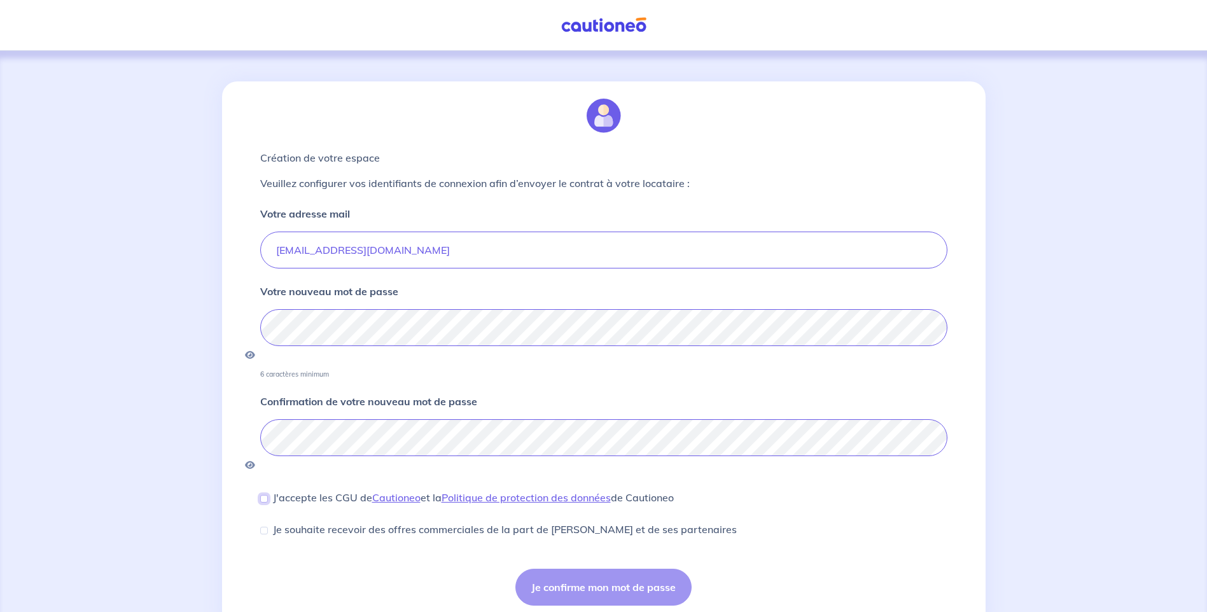
click at [265, 495] on input "J'accepte les CGU de Cautioneo et la Politique de protection des données de Cau…" at bounding box center [264, 499] width 8 height 8
checkbox input "true"
drag, startPoint x: 314, startPoint y: 544, endPoint x: 552, endPoint y: 611, distance: 246.7
click at [316, 569] on div "Je confirme mon mot de passe" at bounding box center [603, 587] width 687 height 37
click at [597, 569] on button "Je confirme mon mot de passe" at bounding box center [603, 587] width 176 height 37
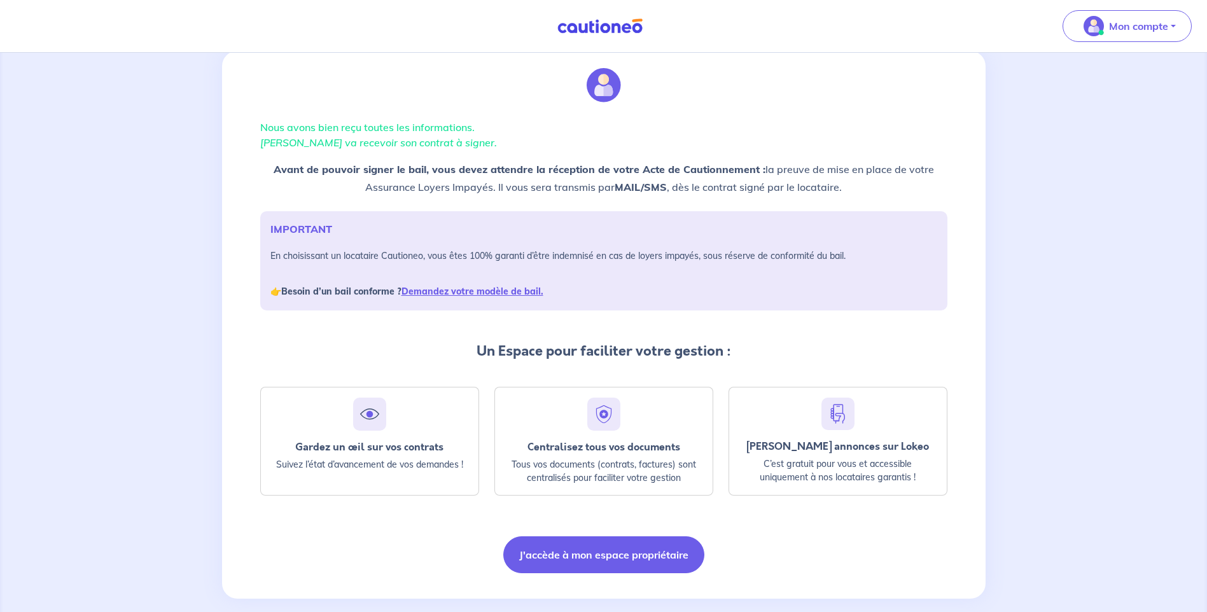
scroll to position [50, 0]
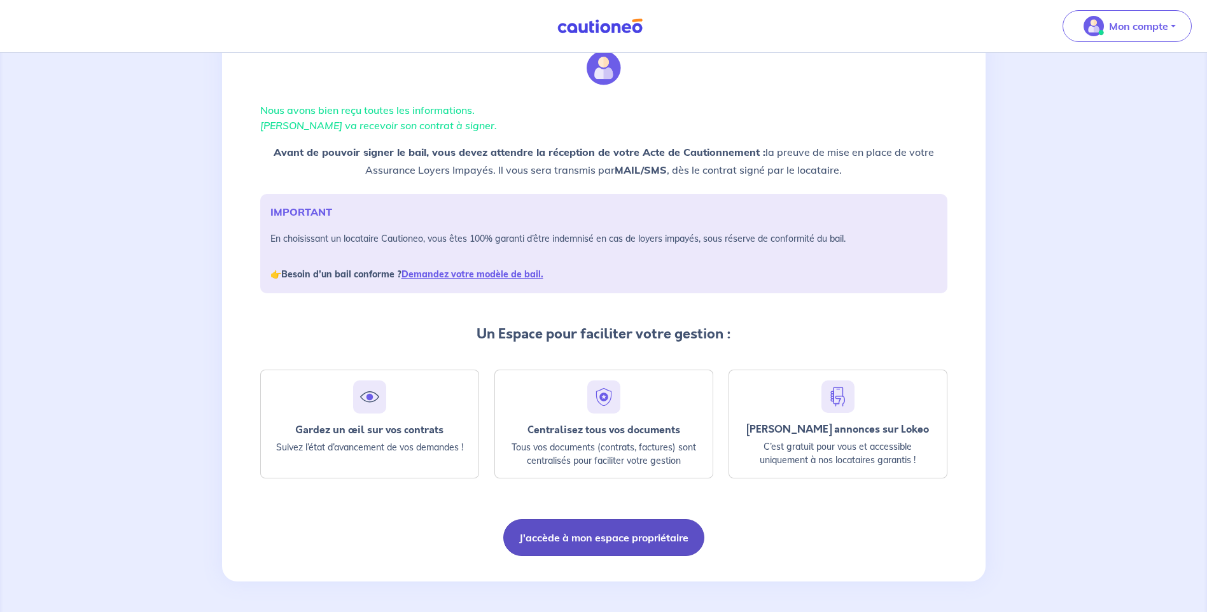
click at [583, 540] on button "J'accède à mon espace propriétaire" at bounding box center [603, 537] width 201 height 37
